Goal: Navigation & Orientation: Find specific page/section

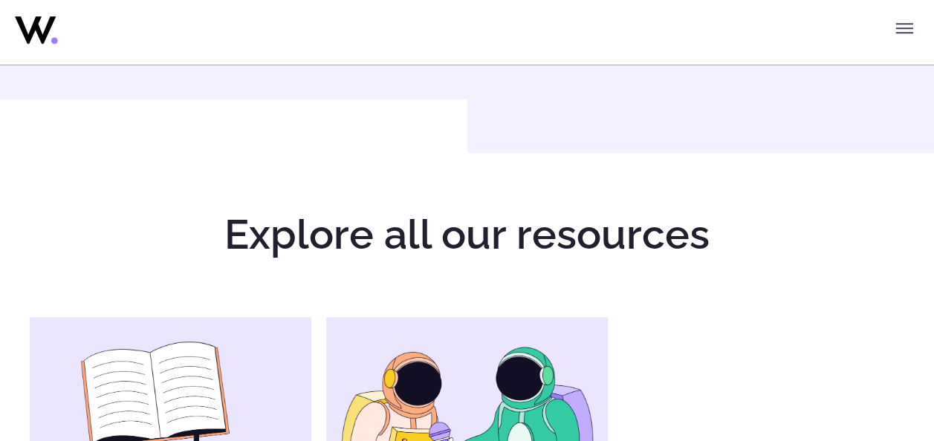
scroll to position [600, 0]
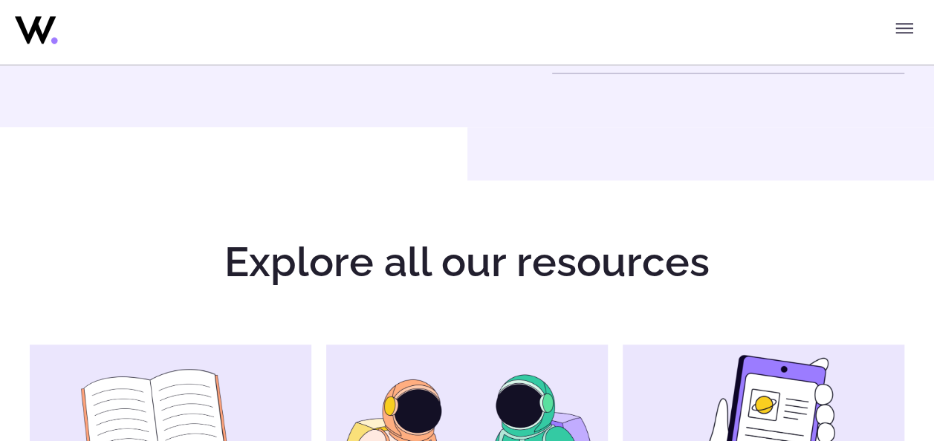
click at [45, 33] on icon at bounding box center [35, 29] width 41 height 27
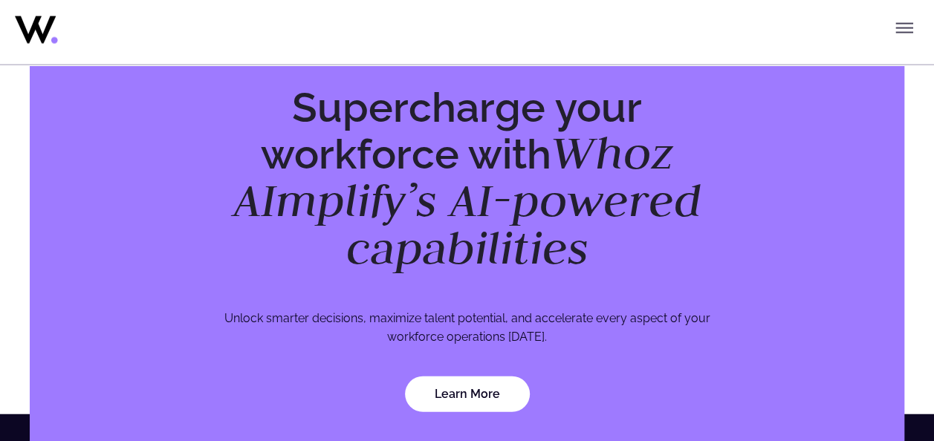
scroll to position [4863, 0]
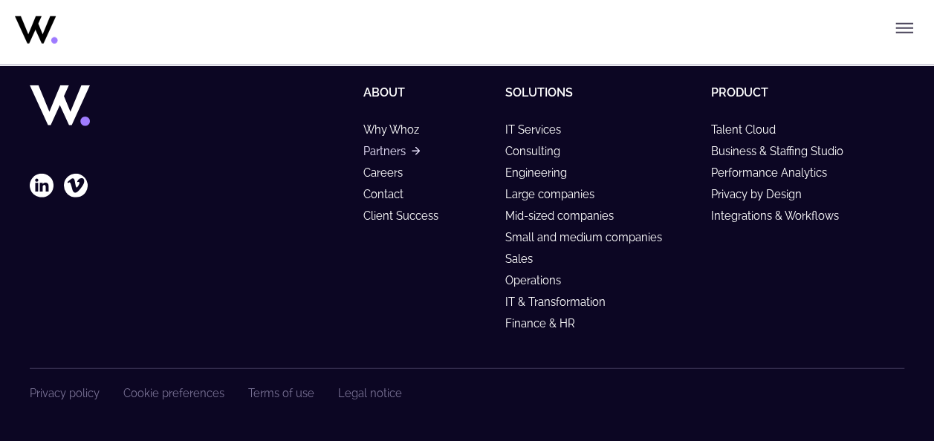
click at [386, 153] on link "Partners" at bounding box center [391, 151] width 56 height 13
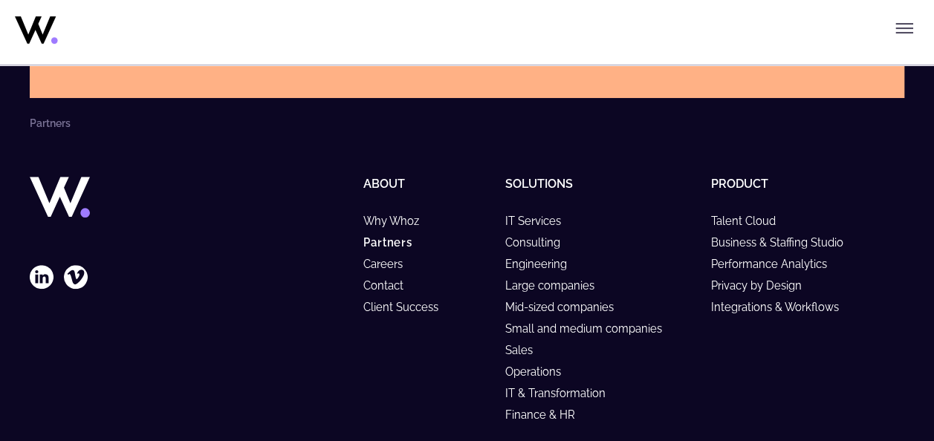
scroll to position [5912, 0]
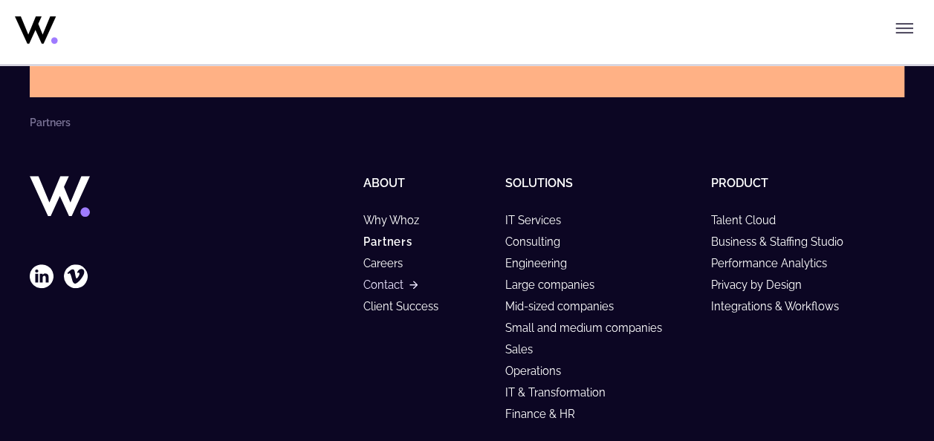
click at [387, 279] on link "Contact" at bounding box center [389, 285] width 53 height 13
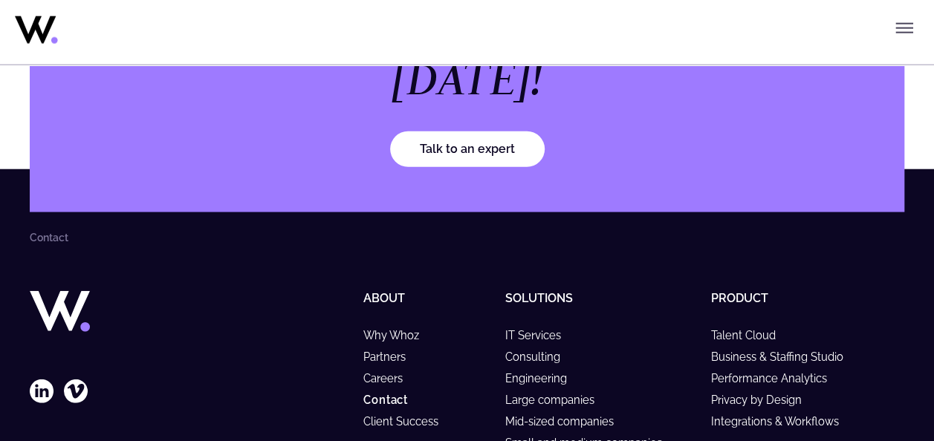
scroll to position [1811, 0]
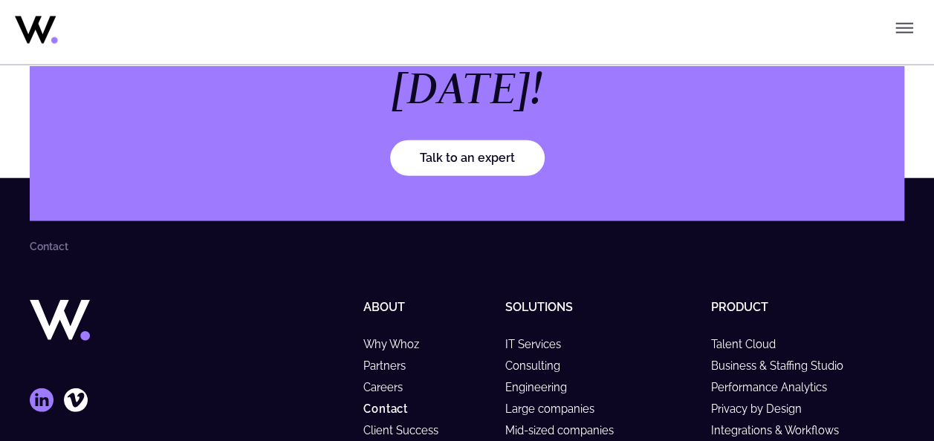
click at [33, 389] on icon at bounding box center [42, 401] width 24 height 24
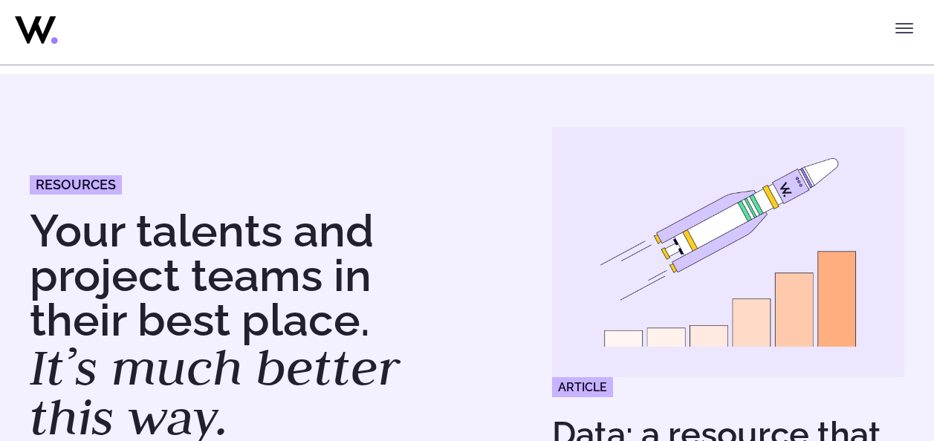
scroll to position [600, 0]
